Goal: Check status: Check status

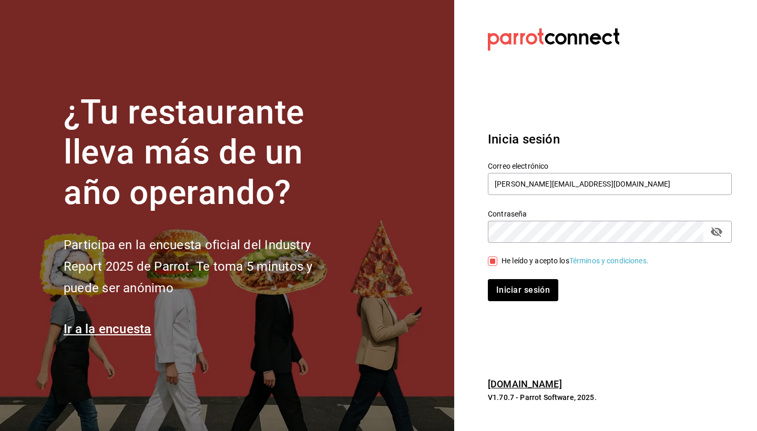
click at [507, 295] on button "Iniciar sesión" at bounding box center [523, 290] width 70 height 22
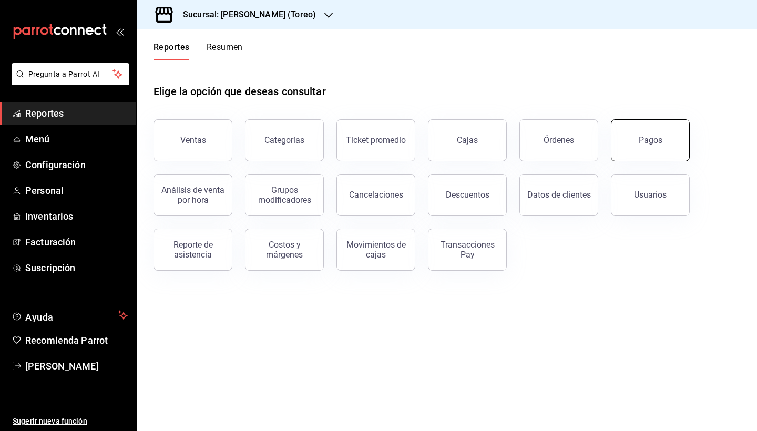
click at [639, 152] on button "Pagos" at bounding box center [650, 140] width 79 height 42
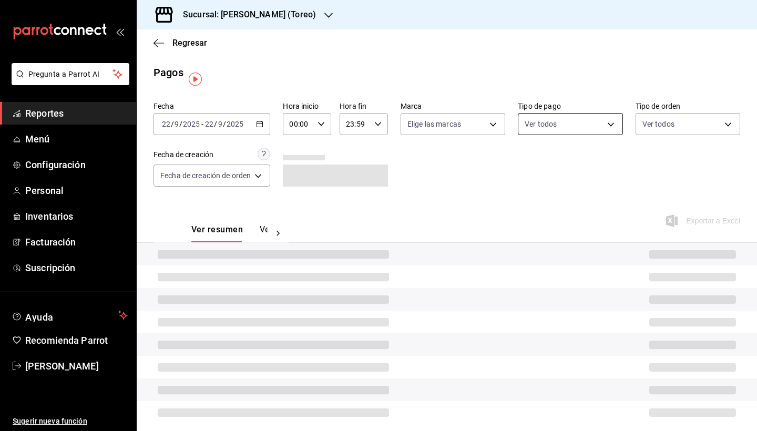
click at [581, 129] on div "Ver todos" at bounding box center [570, 124] width 105 height 22
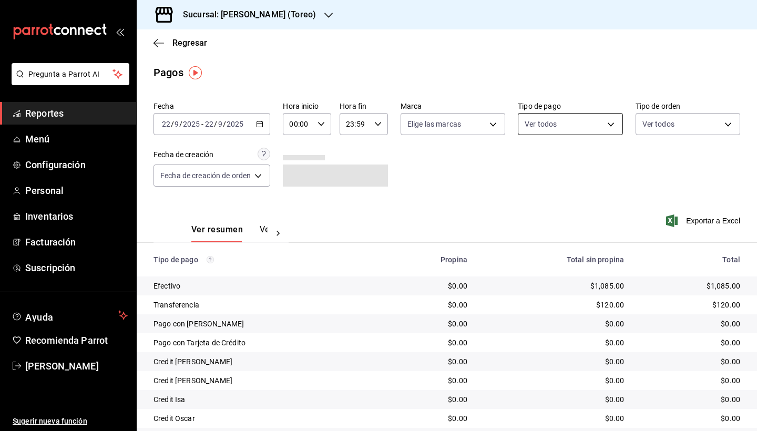
click at [581, 130] on body "Pregunta a Parrot AI Reportes Menú Configuración Personal Inventarios Facturaci…" at bounding box center [378, 215] width 757 height 431
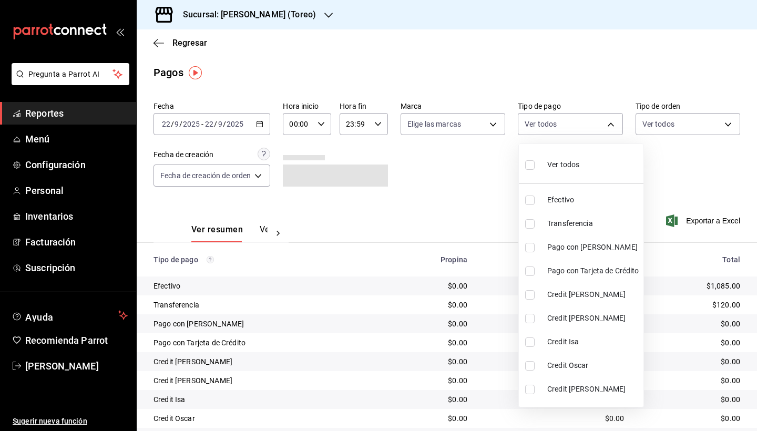
scroll to position [7, 0]
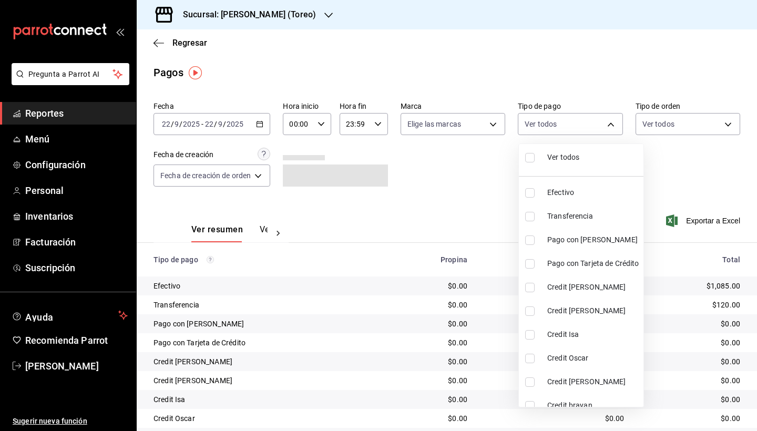
click at [332, 43] on div at bounding box center [378, 215] width 757 height 431
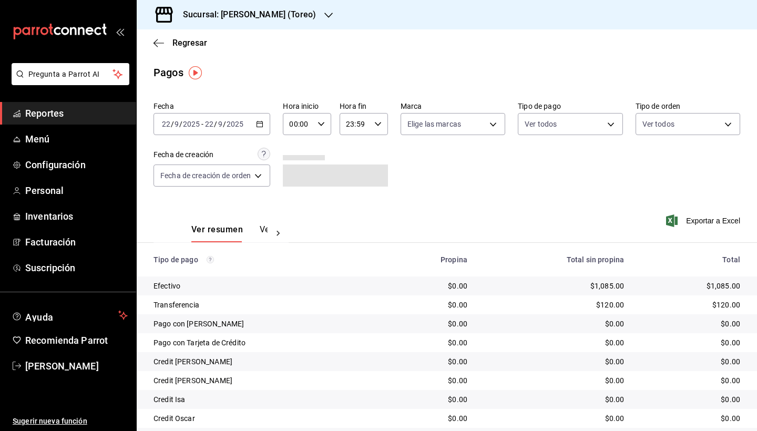
click at [324, 18] on icon "button" at bounding box center [328, 15] width 8 height 8
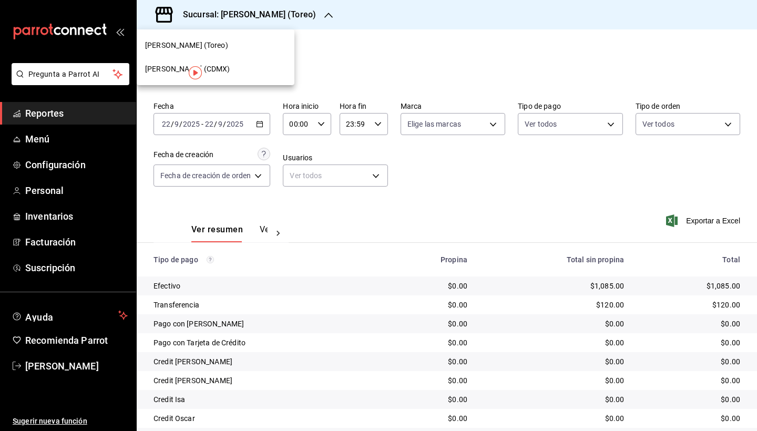
click at [278, 64] on div "[PERSON_NAME] (CDMX)" at bounding box center [215, 69] width 141 height 11
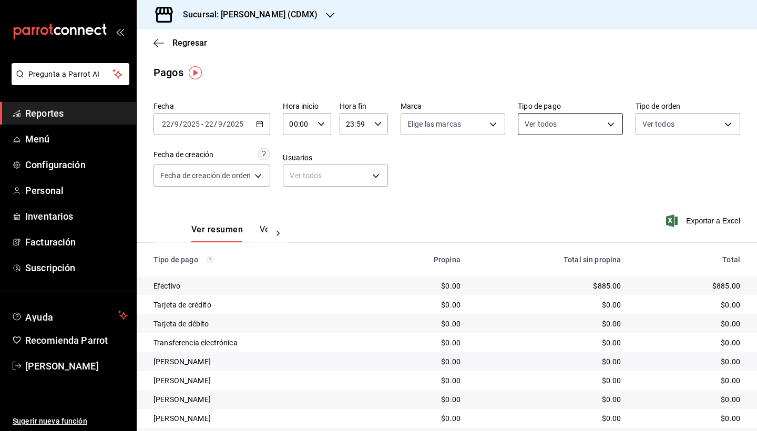
click at [609, 122] on body "Pregunta a Parrot AI Reportes Menú Configuración Personal Inventarios Facturaci…" at bounding box center [378, 215] width 757 height 431
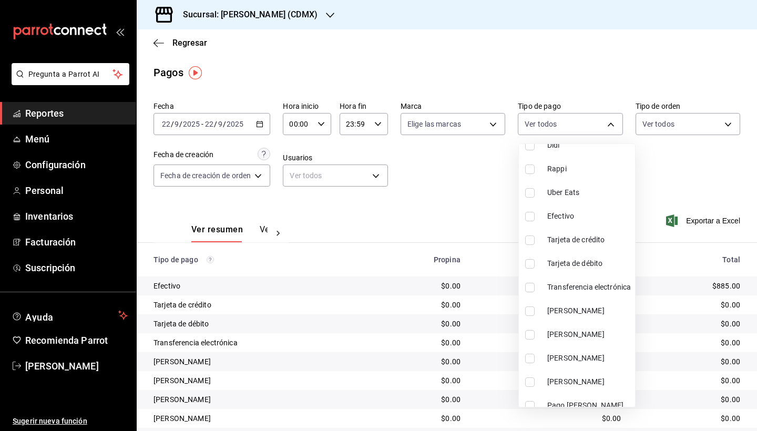
scroll to position [57, 0]
click at [530, 309] on input "checkbox" at bounding box center [529, 308] width 9 height 9
checkbox input "true"
type input "80131edd-c068-4769-be81-566212588292"
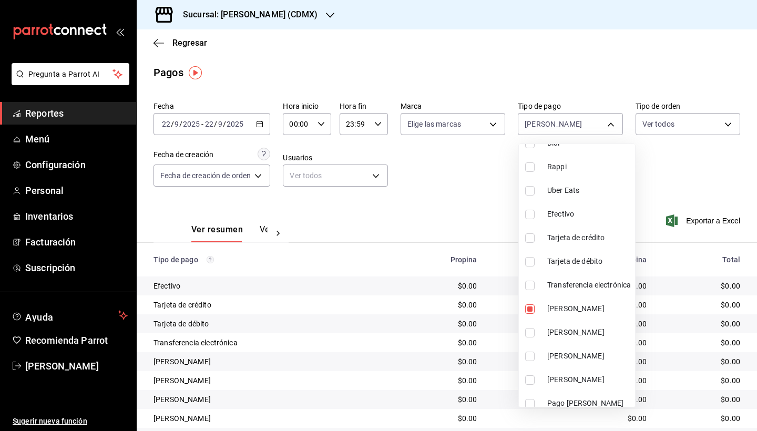
click at [472, 207] on div at bounding box center [378, 215] width 757 height 431
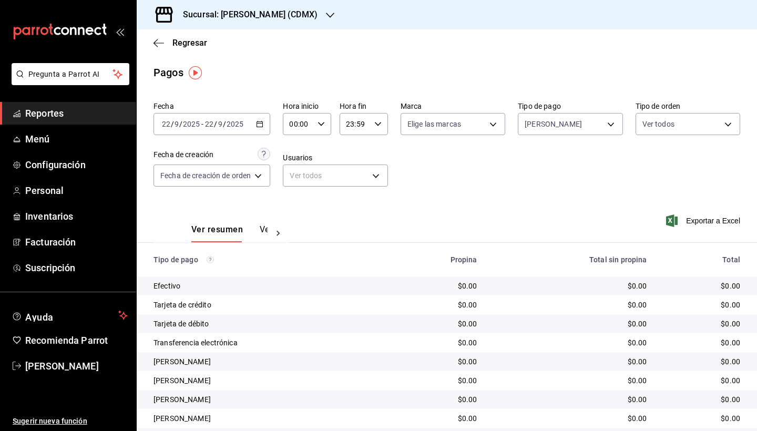
click at [263, 122] on \(Stroke\) "button" at bounding box center [259, 124] width 6 height 6
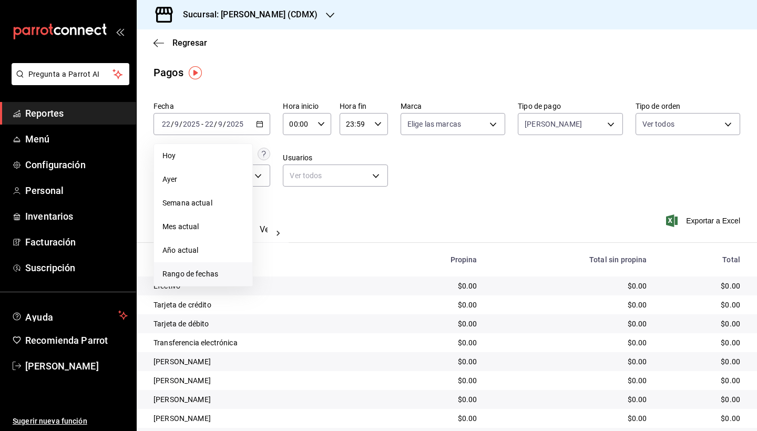
click at [211, 272] on span "Rango de fechas" at bounding box center [202, 273] width 81 height 11
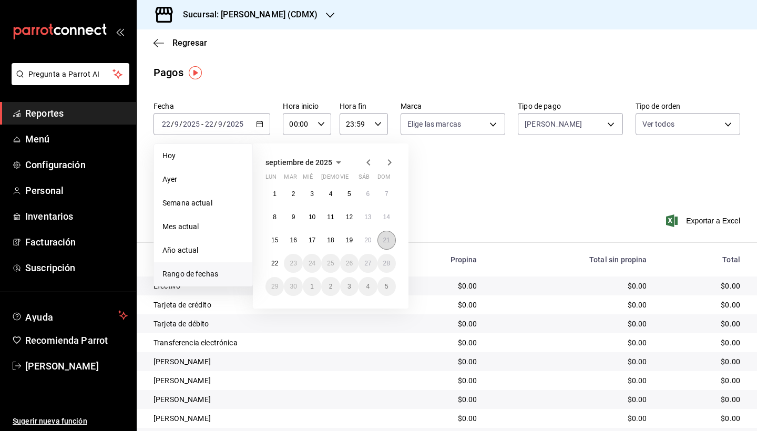
click at [389, 240] on abbr "21" at bounding box center [386, 239] width 7 height 7
click at [388, 213] on abbr "14" at bounding box center [386, 216] width 7 height 7
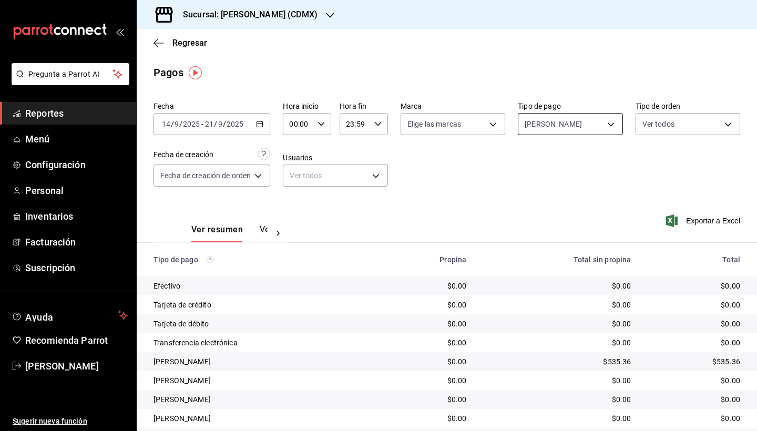
click at [613, 125] on body "Pregunta a Parrot AI Reportes Menú Configuración Personal Inventarios Facturaci…" at bounding box center [378, 215] width 757 height 431
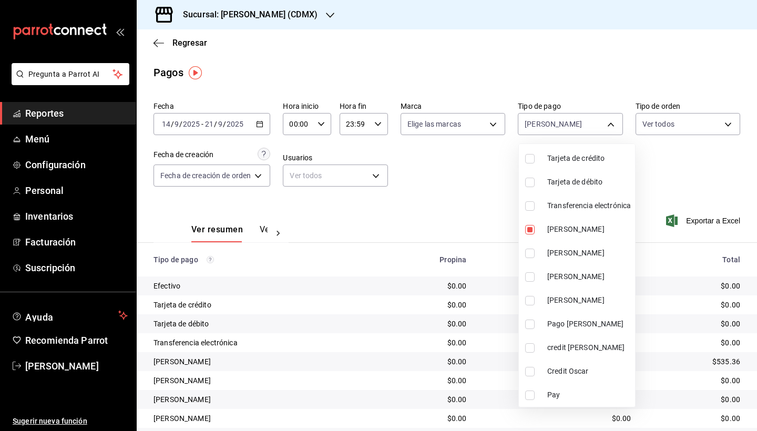
scroll to position [136, 0]
click at [531, 300] on input "checkbox" at bounding box center [529, 300] width 9 height 9
checkbox input "true"
type input "80131edd-c068-4769-be81-566212588292,875a6f5c-8d4b-4624-9f59-59ad6b2dc46b"
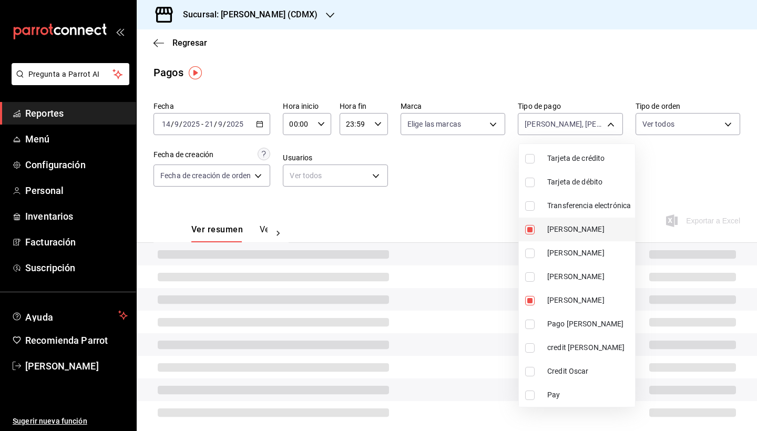
click at [530, 231] on input "checkbox" at bounding box center [529, 229] width 9 height 9
checkbox input "false"
type input "875a6f5c-8d4b-4624-9f59-59ad6b2dc46b"
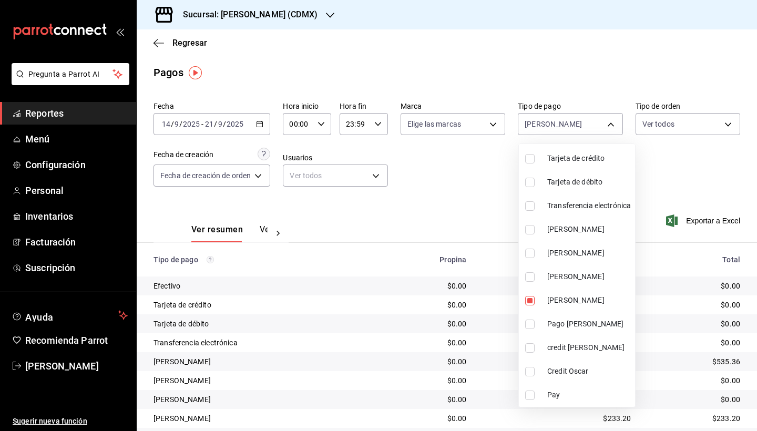
click at [433, 202] on div at bounding box center [378, 215] width 757 height 431
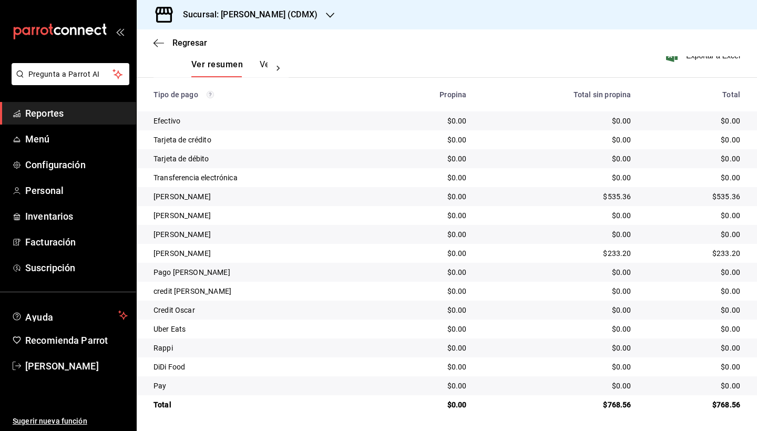
scroll to position [165, 0]
click at [326, 14] on icon "button" at bounding box center [330, 15] width 8 height 8
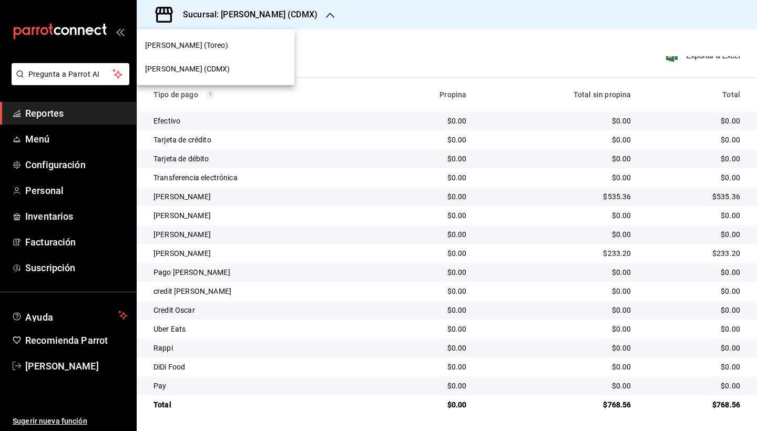
click at [267, 46] on div "[PERSON_NAME] (Toreo)" at bounding box center [215, 45] width 141 height 11
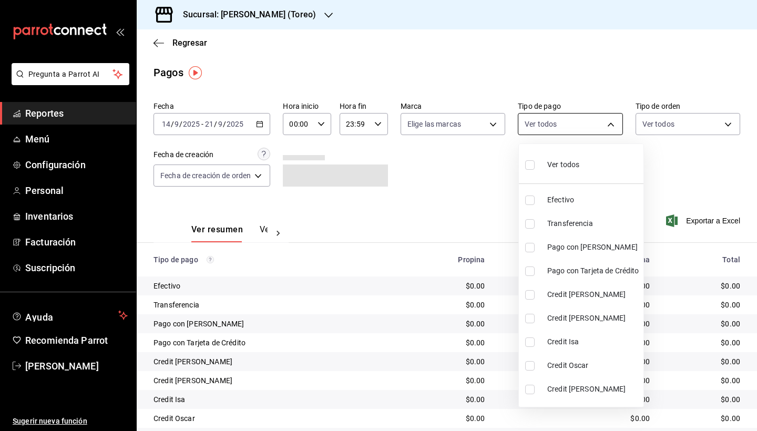
click at [614, 129] on body "Pregunta a Parrot AI Reportes Menú Configuración Personal Inventarios Facturaci…" at bounding box center [378, 215] width 757 height 431
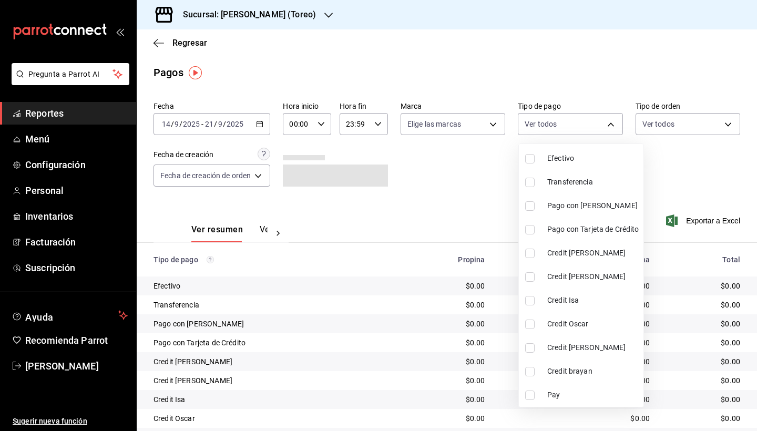
scroll to position [42, 0]
click at [528, 328] on input "checkbox" at bounding box center [529, 323] width 9 height 9
checkbox input "true"
type input "30521232-3426-4aee-b8b5-b9b6cefe5ef3"
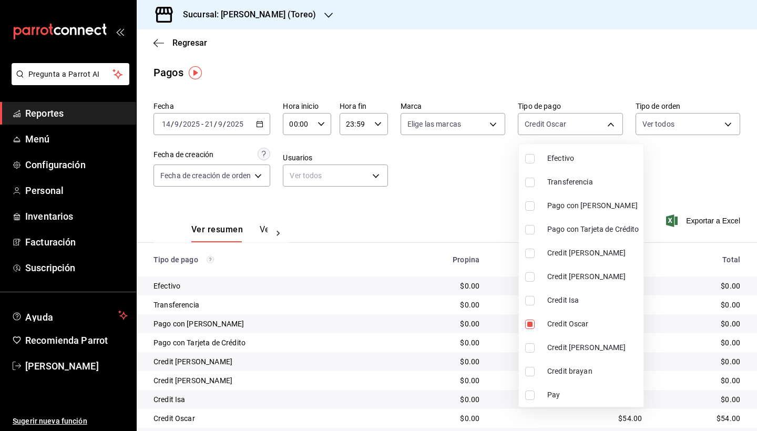
click at [498, 325] on div at bounding box center [378, 215] width 757 height 431
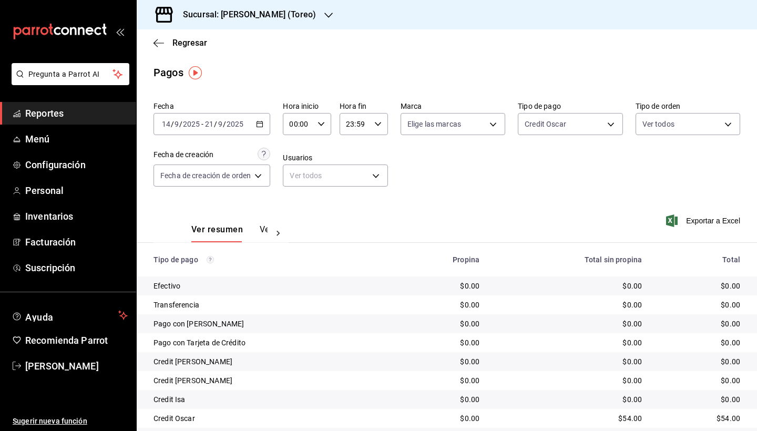
click at [265, 124] on div "[DATE] [DATE] - [DATE] [DATE]" at bounding box center [211, 124] width 117 height 22
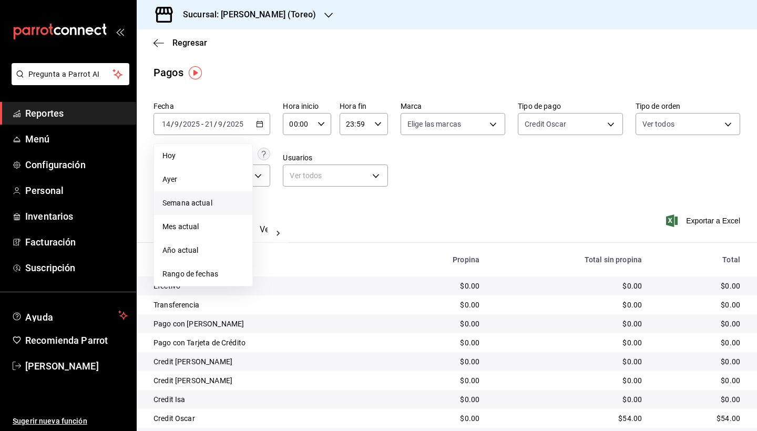
click at [226, 198] on span "Semana actual" at bounding box center [202, 203] width 81 height 11
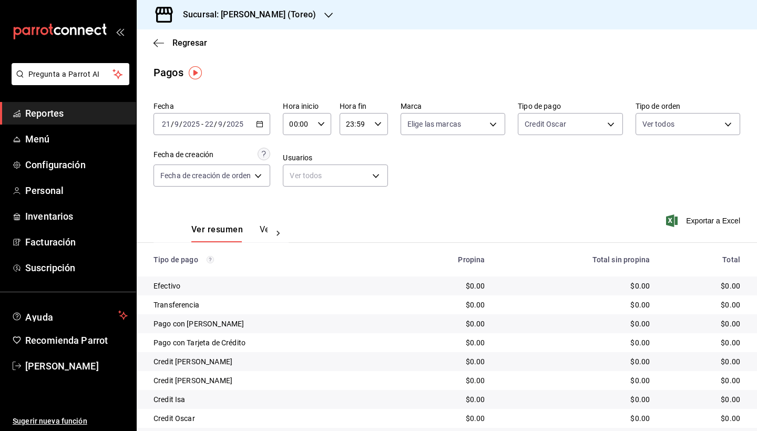
click at [261, 130] on div "[DATE] [DATE] - [DATE] [DATE]" at bounding box center [211, 124] width 117 height 22
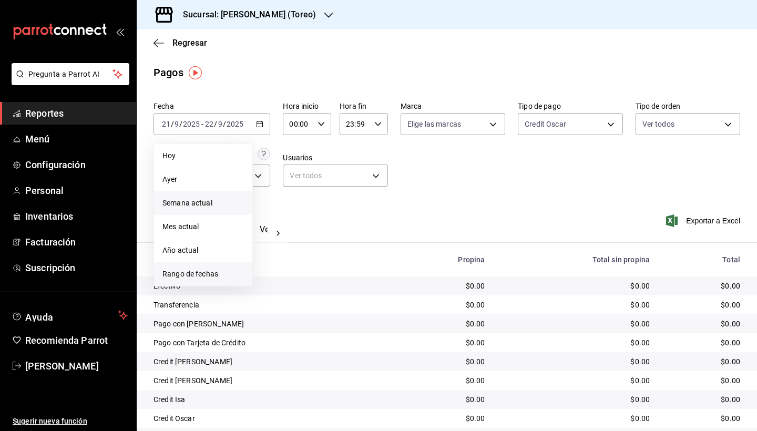
click at [220, 273] on span "Rango de fechas" at bounding box center [202, 273] width 81 height 11
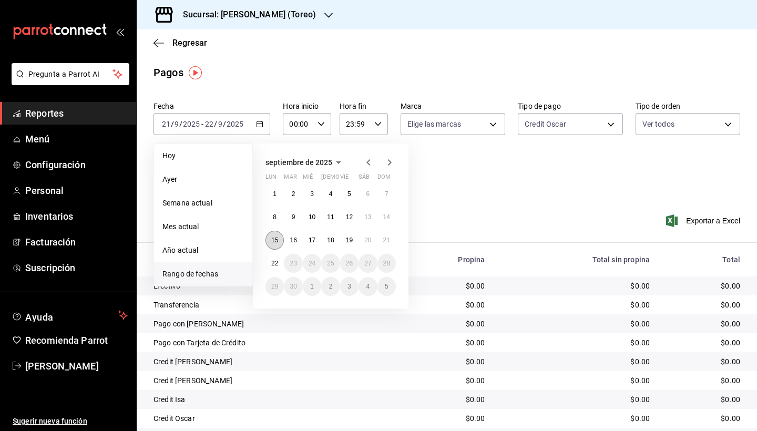
click at [274, 239] on abbr "15" at bounding box center [274, 239] width 7 height 7
click at [386, 239] on abbr "21" at bounding box center [386, 239] width 7 height 7
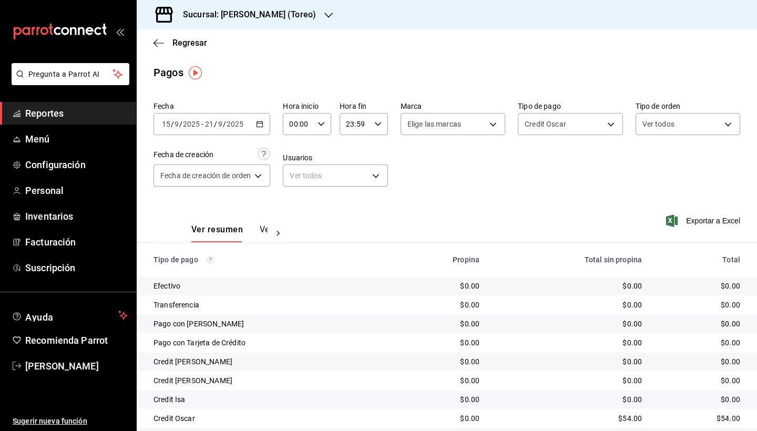
click at [324, 11] on icon "button" at bounding box center [328, 15] width 8 height 8
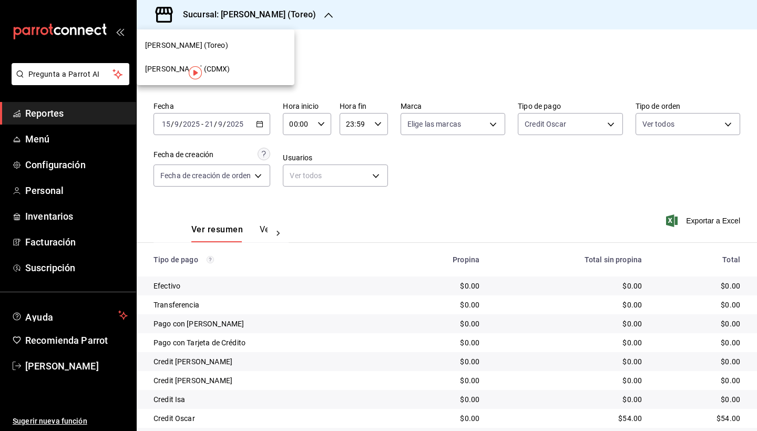
click at [274, 67] on div "[PERSON_NAME] (CDMX)" at bounding box center [215, 69] width 141 height 11
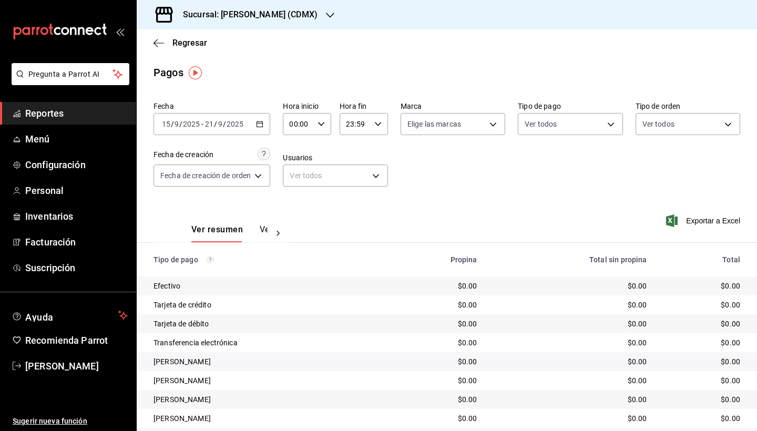
click at [259, 121] on icon "button" at bounding box center [259, 123] width 7 height 7
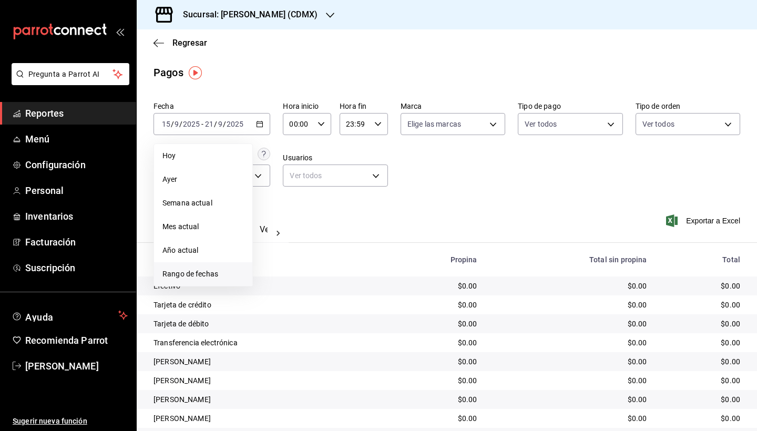
click at [206, 273] on span "Rango de fechas" at bounding box center [202, 273] width 81 height 11
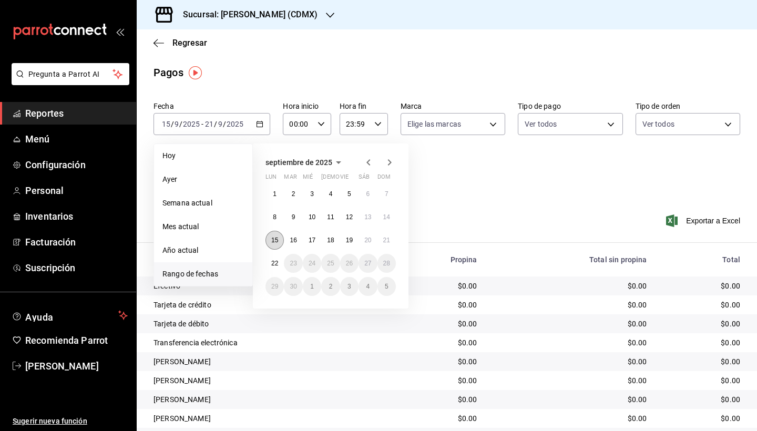
click at [276, 237] on abbr "15" at bounding box center [274, 239] width 7 height 7
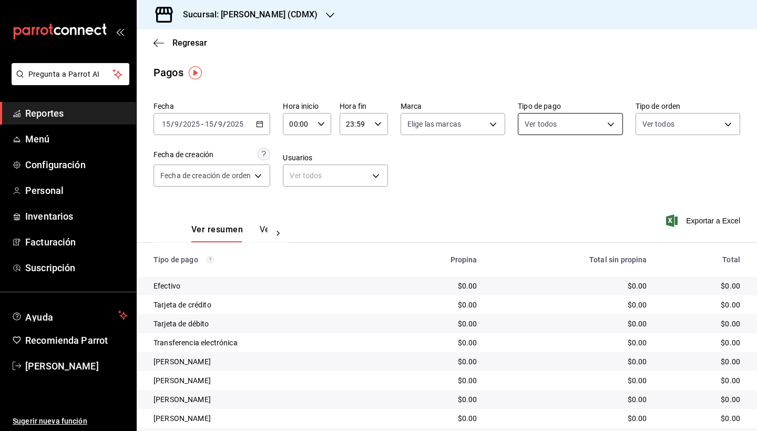
click at [614, 122] on body "Pregunta a Parrot AI Reportes Menú Configuración Personal Inventarios Facturaci…" at bounding box center [378, 215] width 757 height 431
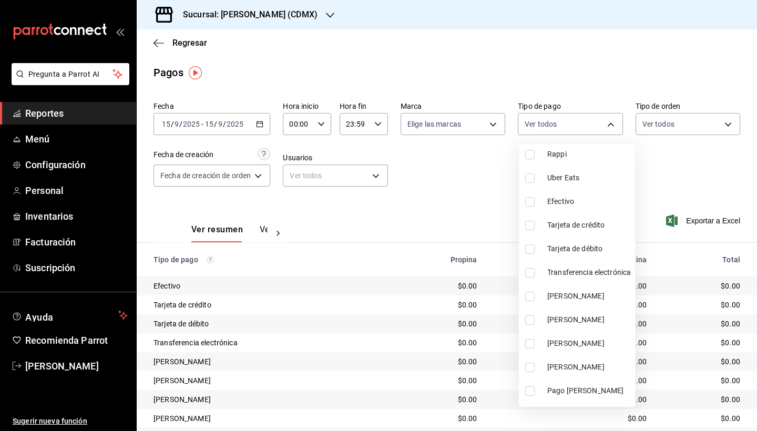
scroll to position [72, 0]
click at [529, 295] on input "checkbox" at bounding box center [529, 293] width 9 height 9
checkbox input "true"
type input "80131edd-c068-4769-be81-566212588292"
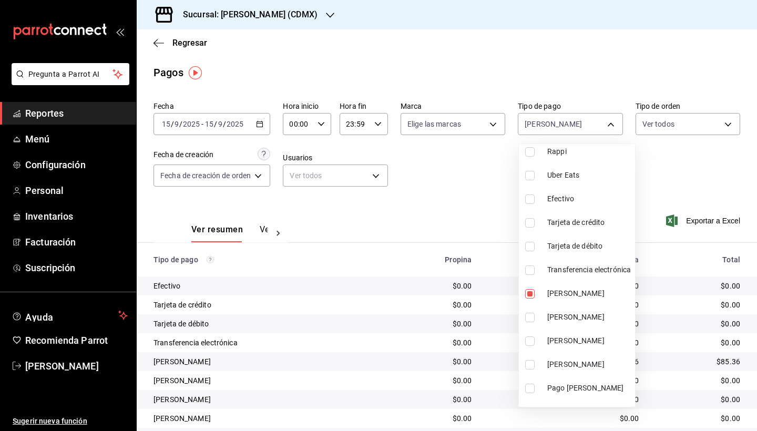
click at [533, 365] on input "checkbox" at bounding box center [529, 364] width 9 height 9
checkbox input "true"
type input "80131edd-c068-4769-be81-566212588292,875a6f5c-8d4b-4624-9f59-59ad6b2dc46b"
click at [492, 205] on div at bounding box center [378, 215] width 757 height 431
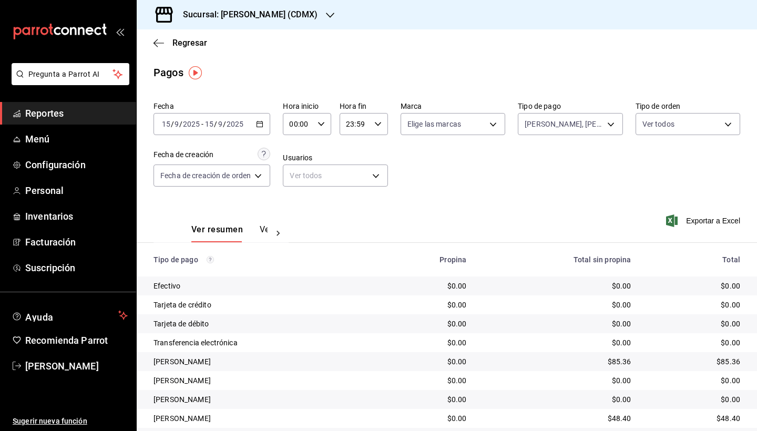
click at [263, 124] on icon "button" at bounding box center [259, 123] width 7 height 7
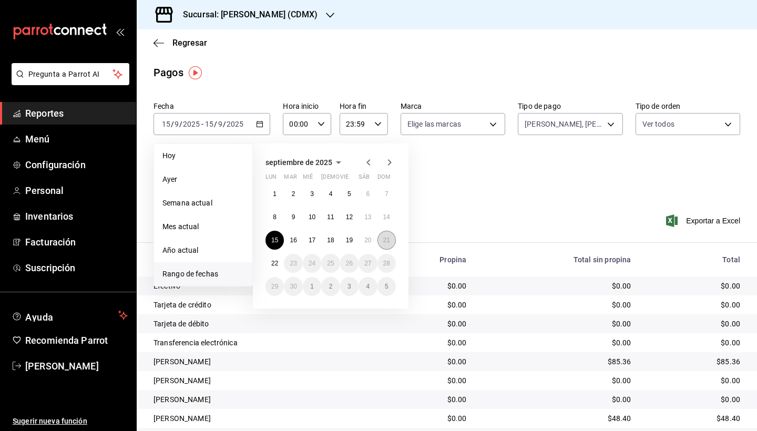
click at [387, 239] on abbr "21" at bounding box center [386, 239] width 7 height 7
click at [277, 239] on abbr "15" at bounding box center [274, 239] width 7 height 7
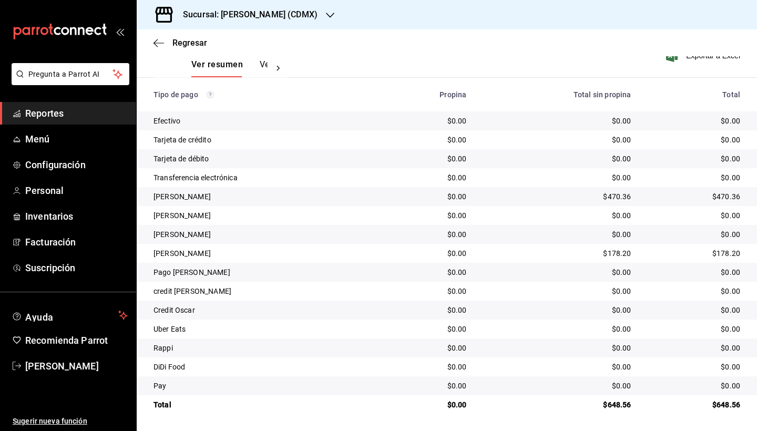
scroll to position [165, 0]
